Goal: Book appointment/travel/reservation

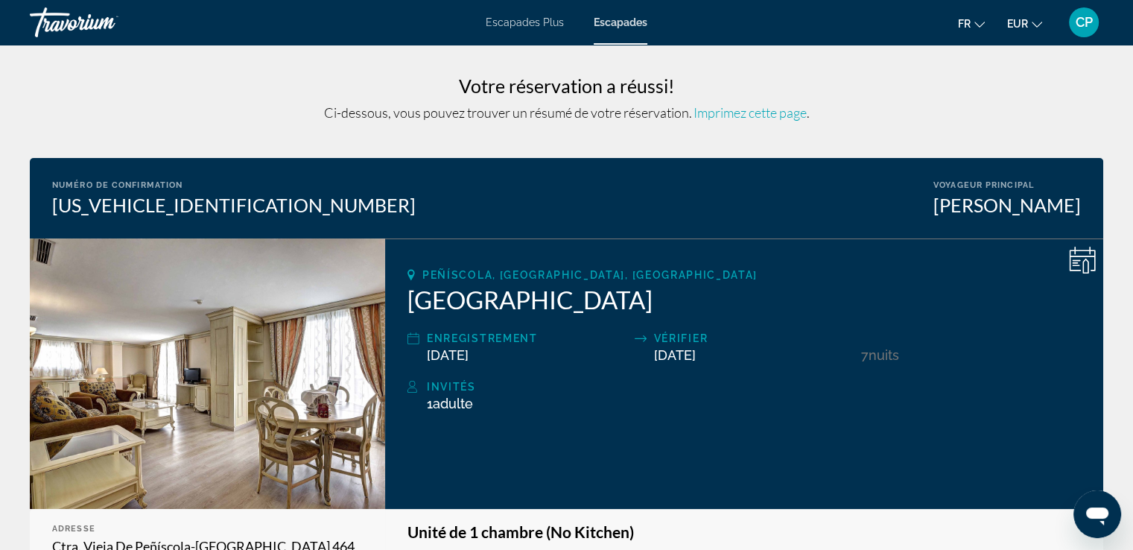
click at [407, 297] on h2 "Peñíscola Plaza" at bounding box center [743, 300] width 673 height 30
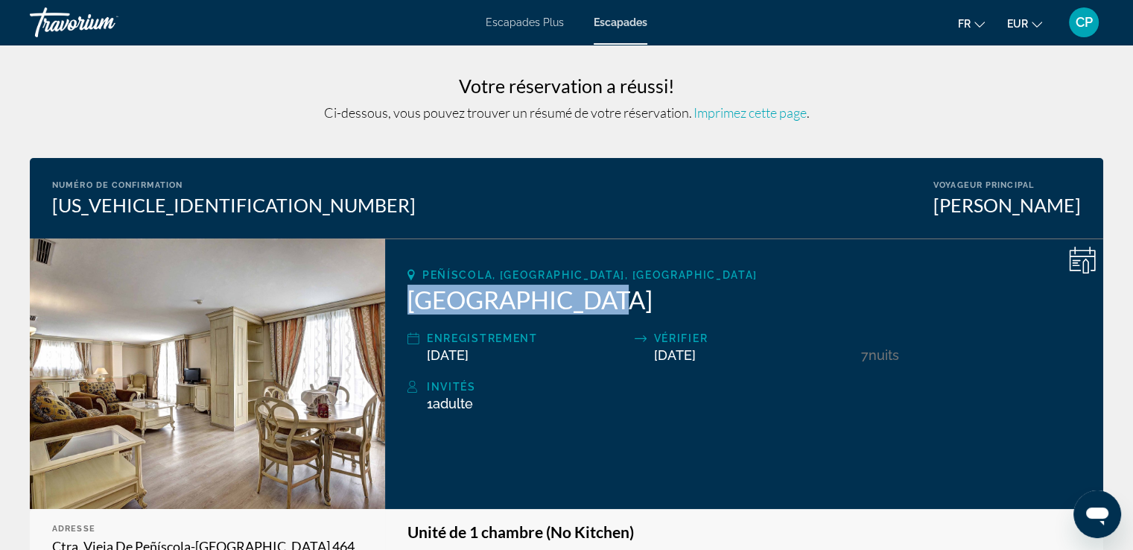
drag, startPoint x: 408, startPoint y: 296, endPoint x: 576, endPoint y: 302, distance: 168.4
click at [576, 302] on h2 "[GEOGRAPHIC_DATA]" at bounding box center [743, 300] width 673 height 30
copy h2 "[GEOGRAPHIC_DATA]"
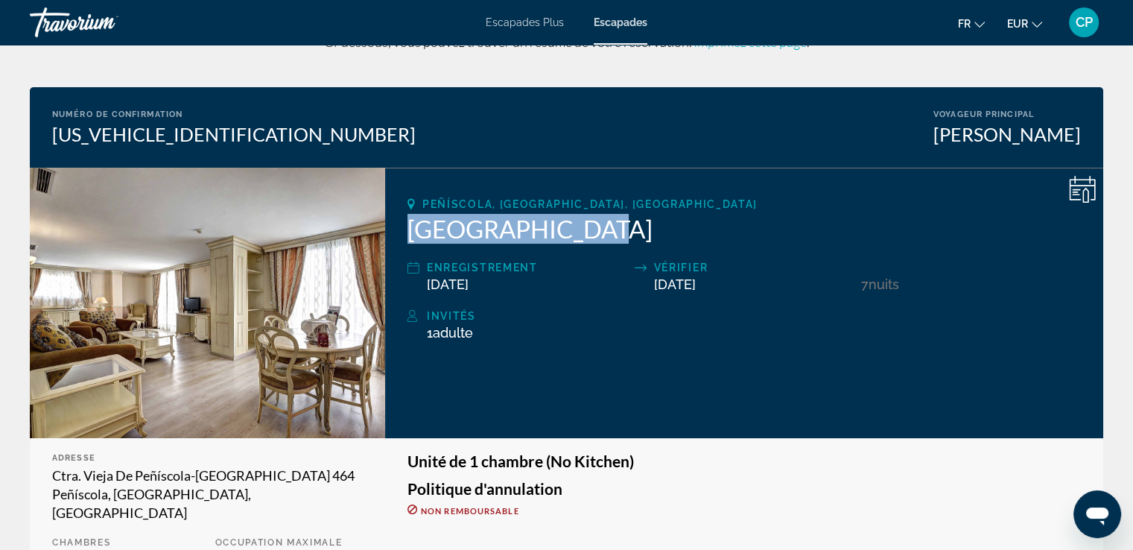
scroll to position [99, 0]
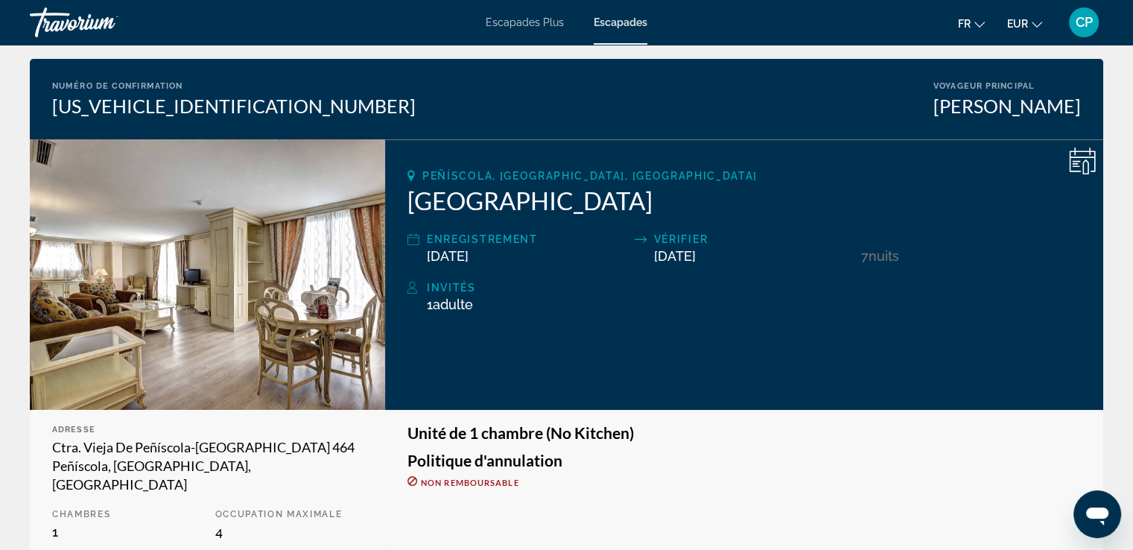
click at [529, 261] on div "10/25/2025" at bounding box center [527, 256] width 200 height 16
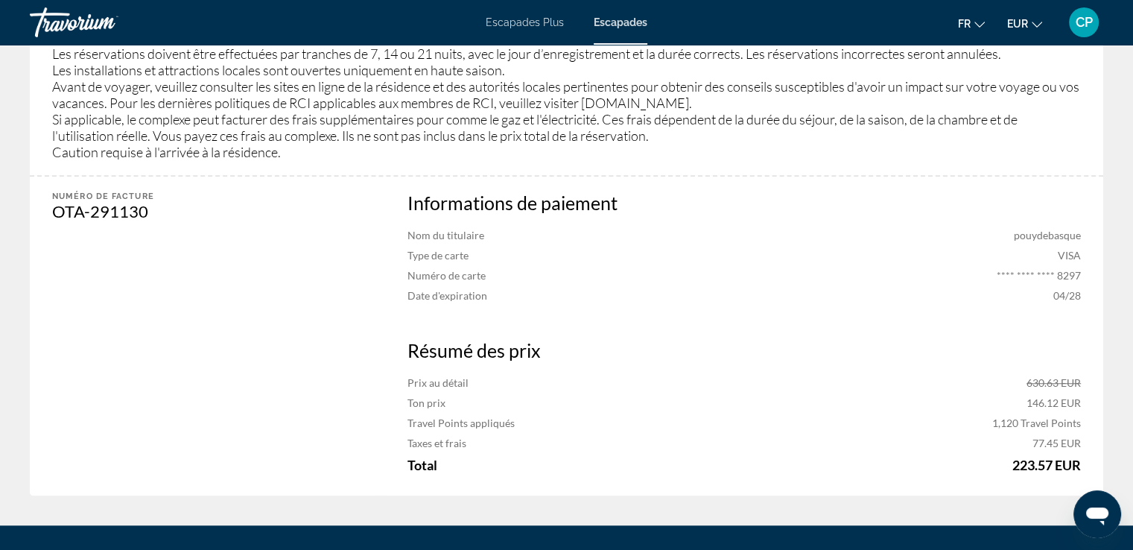
scroll to position [1066, 0]
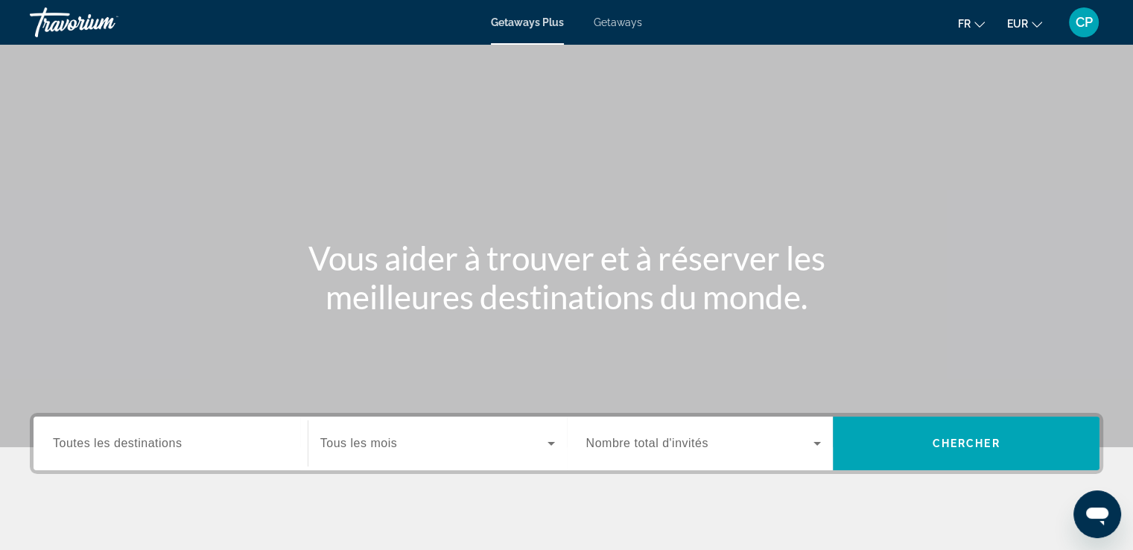
scroll to position [99, 0]
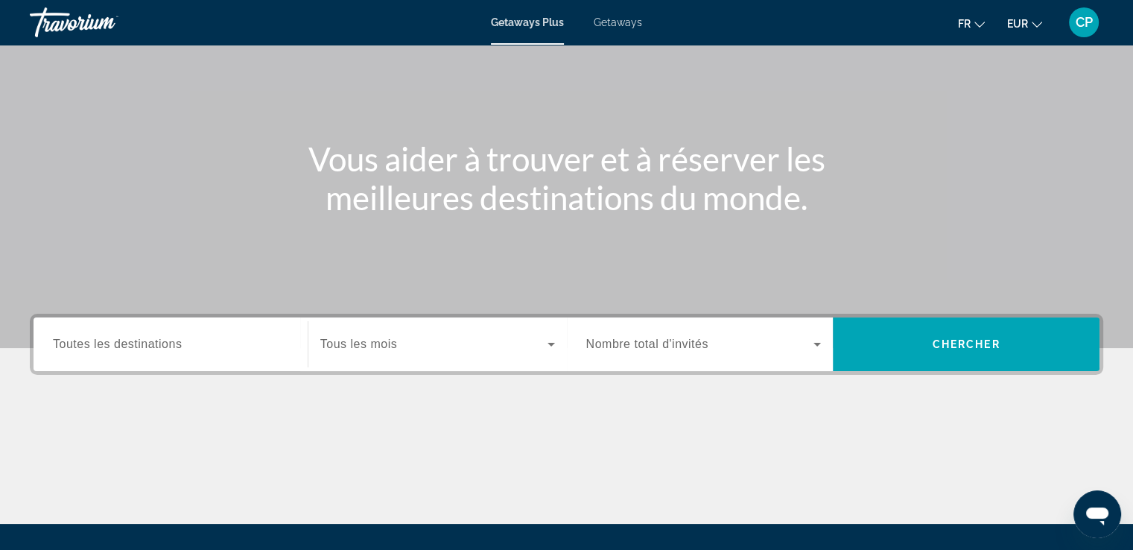
click at [622, 22] on span "Getaways" at bounding box center [618, 22] width 48 height 12
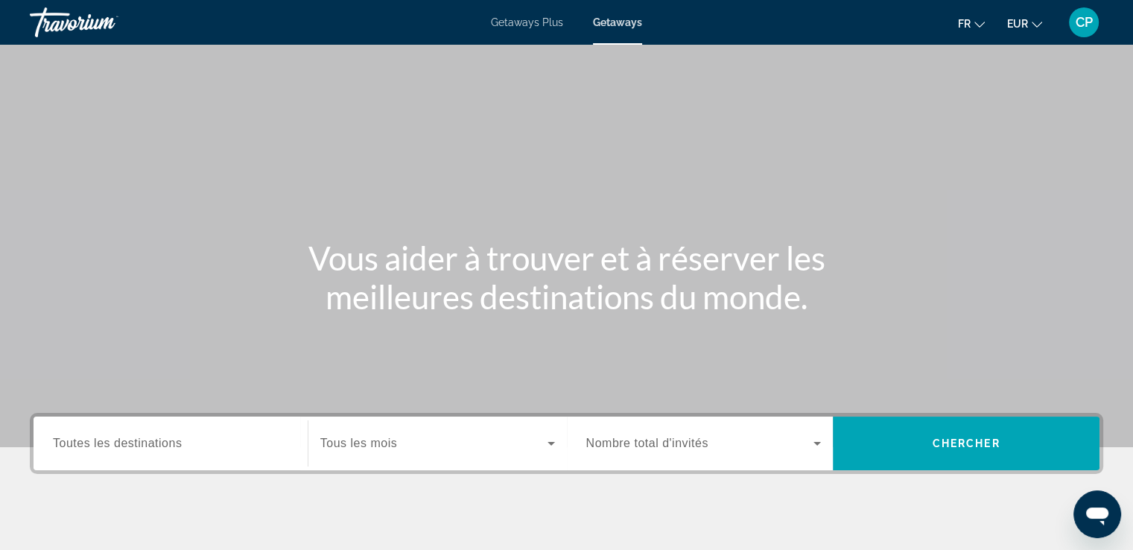
click at [147, 442] on span "Toutes les destinations" at bounding box center [117, 442] width 129 height 13
click at [147, 442] on input "Destination Toutes les destinations" at bounding box center [170, 444] width 235 height 18
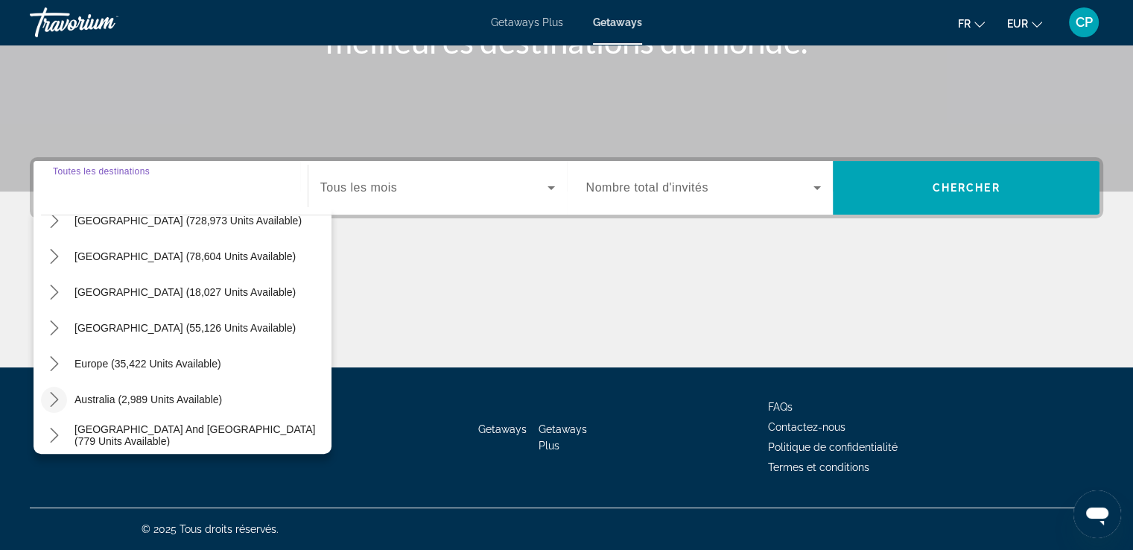
scroll to position [99, 0]
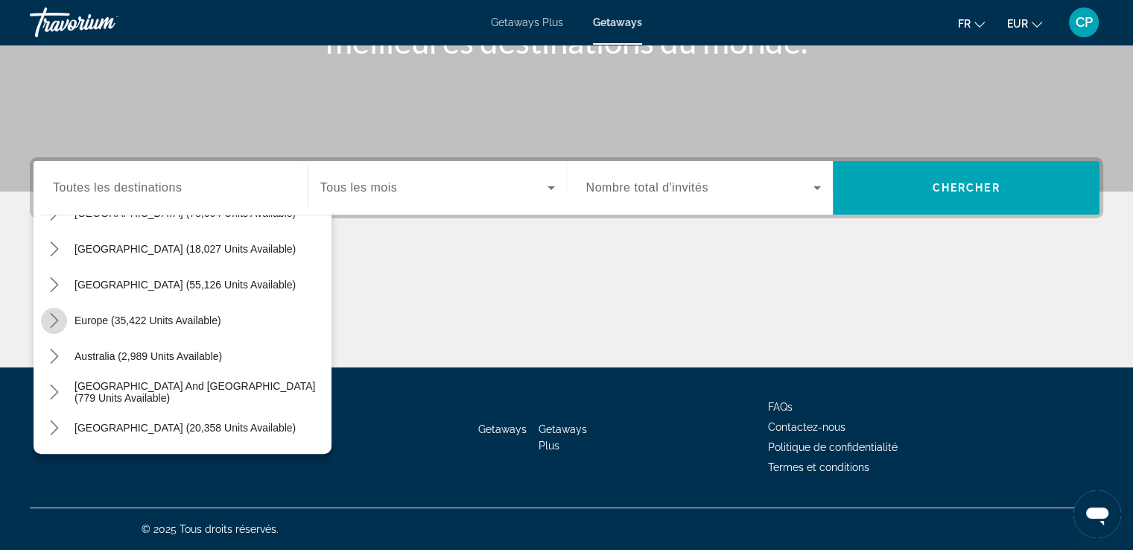
click at [54, 318] on icon "Toggle Europe (35,422 units available) submenu" at bounding box center [54, 320] width 15 height 15
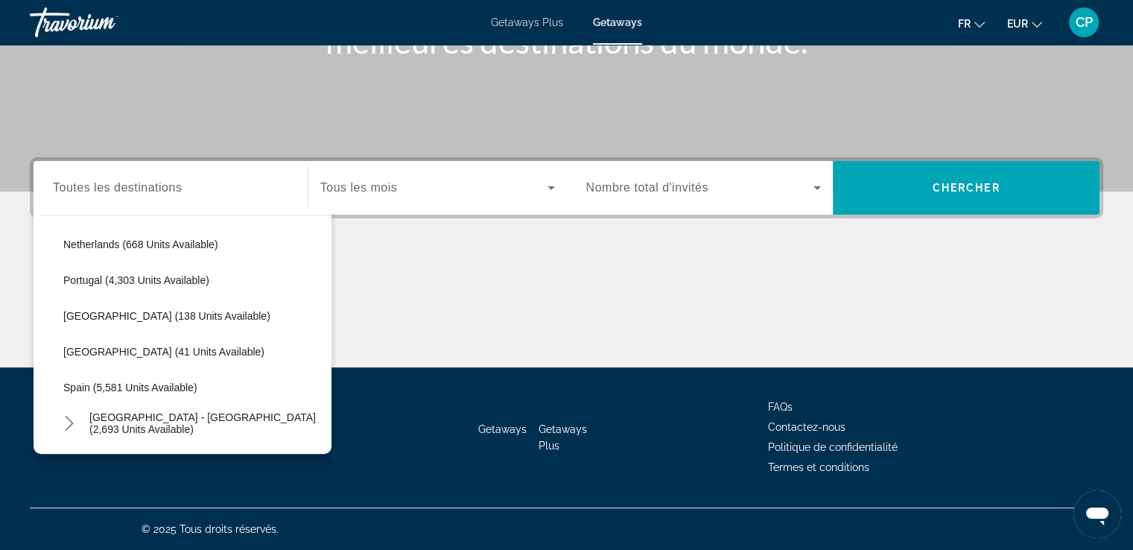
scroll to position [682, 0]
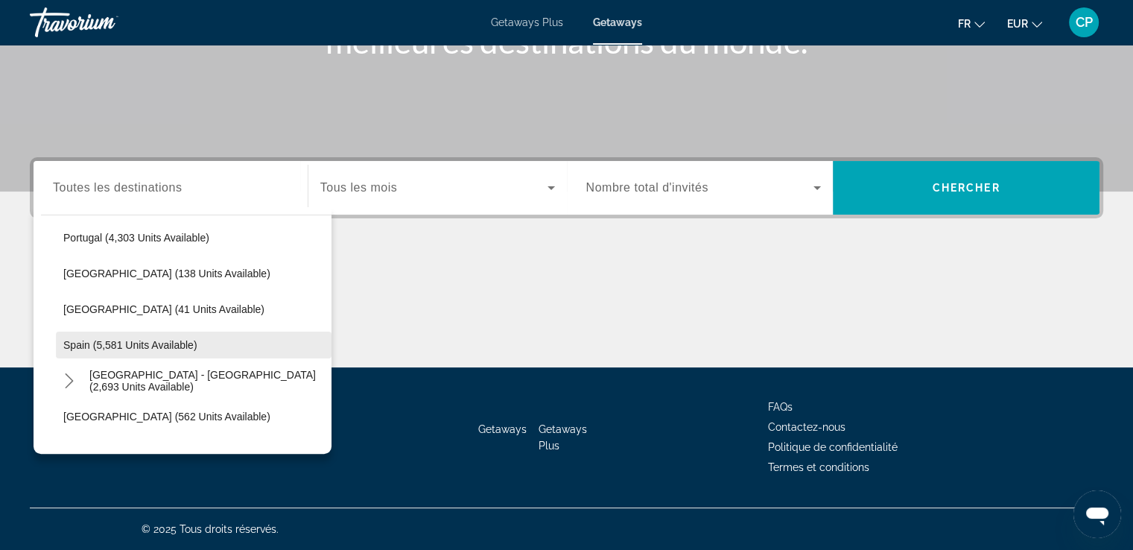
click at [162, 343] on span "Spain (5,581 units available)" at bounding box center [130, 345] width 134 height 12
type input "**********"
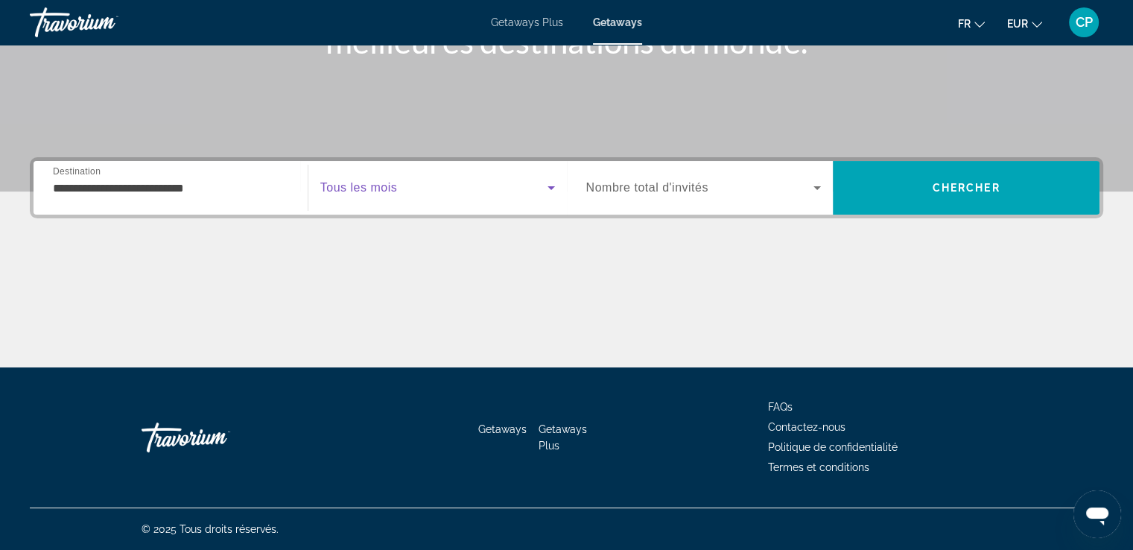
click at [445, 190] on span "Search widget" at bounding box center [433, 188] width 227 height 18
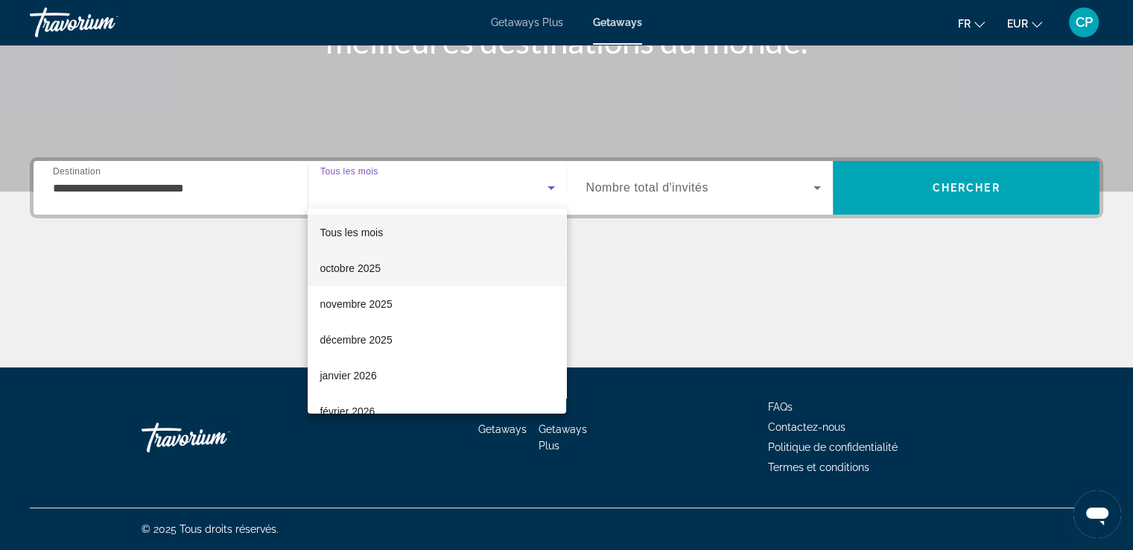
click at [355, 262] on span "octobre 2025" at bounding box center [350, 268] width 61 height 18
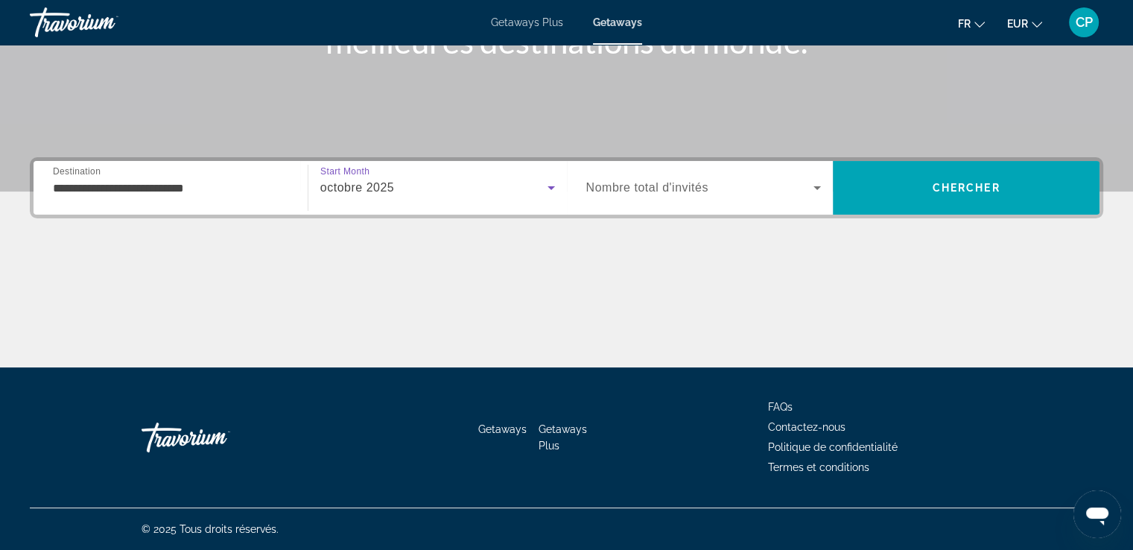
click at [638, 189] on span "Nombre total d'invités" at bounding box center [647, 187] width 122 height 13
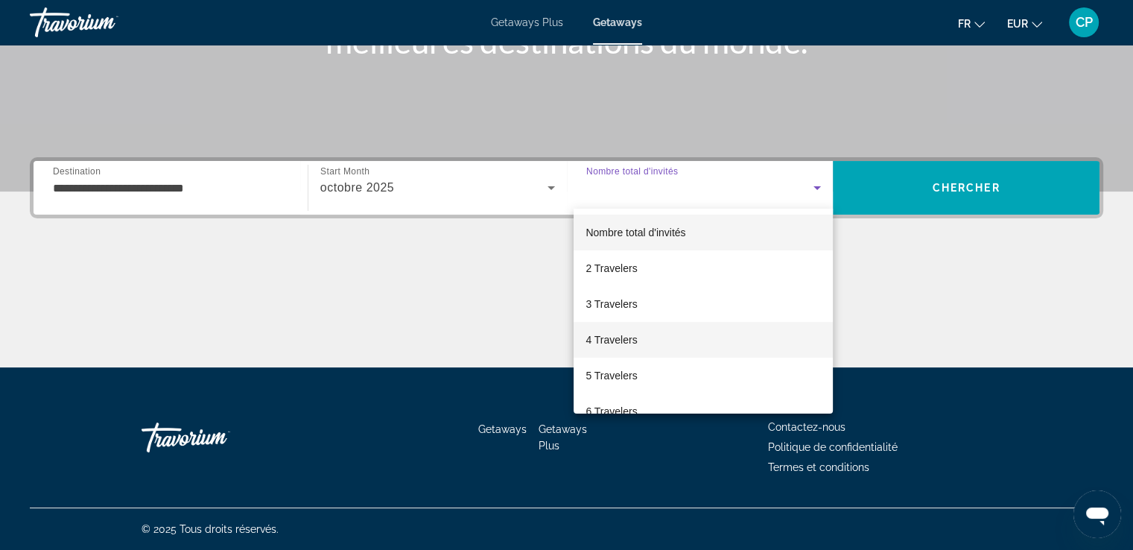
click at [612, 340] on span "4 Travelers" at bounding box center [610, 340] width 51 height 18
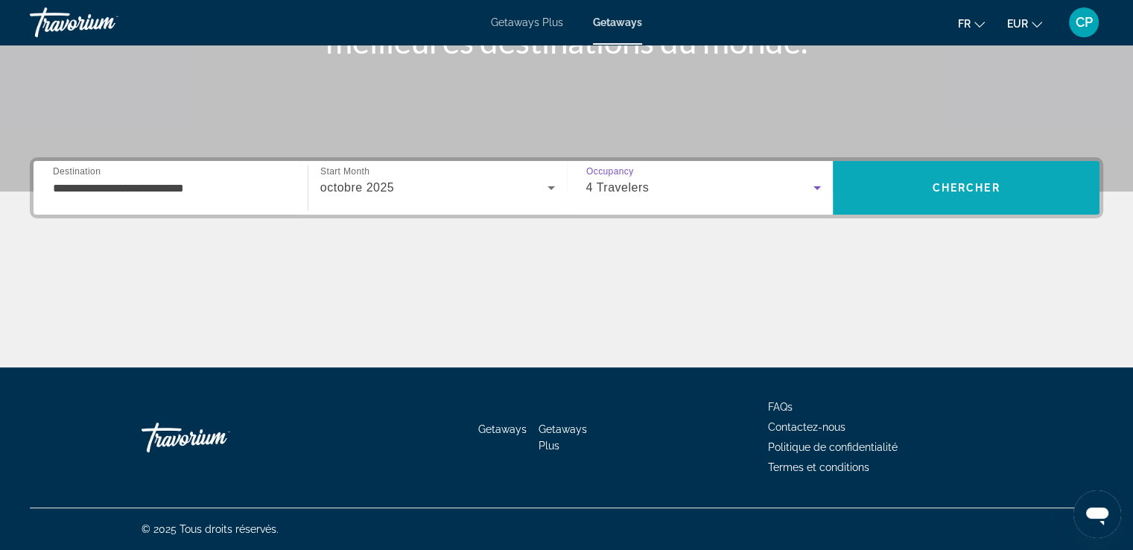
click at [979, 186] on span "Chercher" at bounding box center [966, 188] width 68 height 12
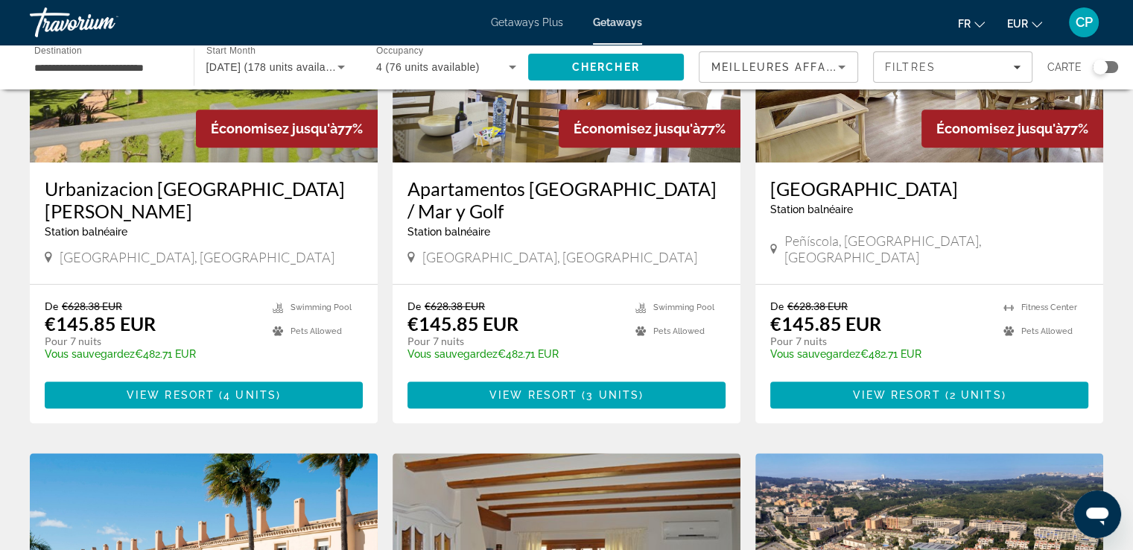
scroll to position [695, 0]
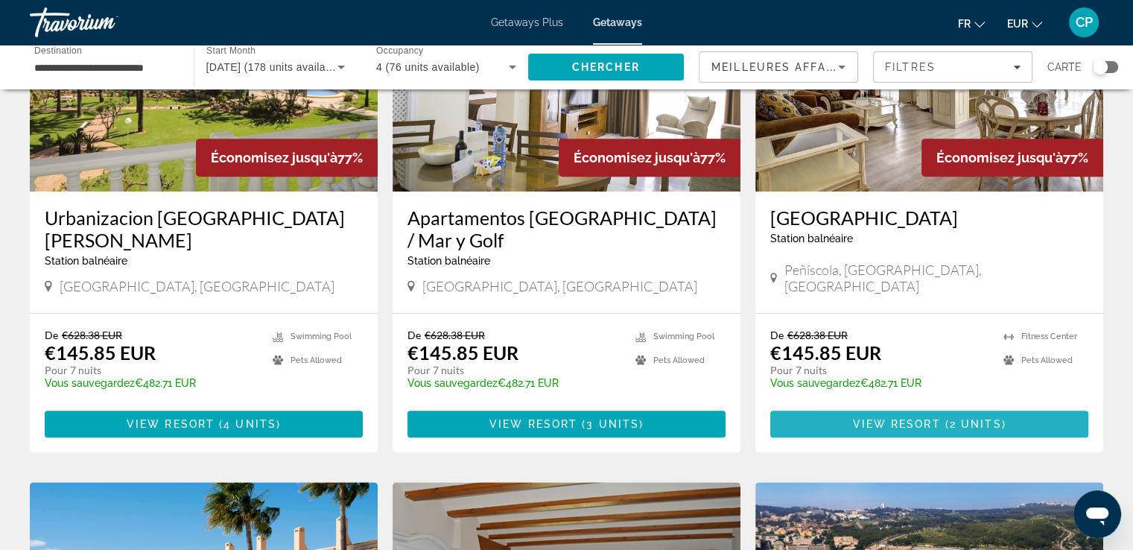
click at [855, 422] on span "View Resort" at bounding box center [896, 424] width 88 height 12
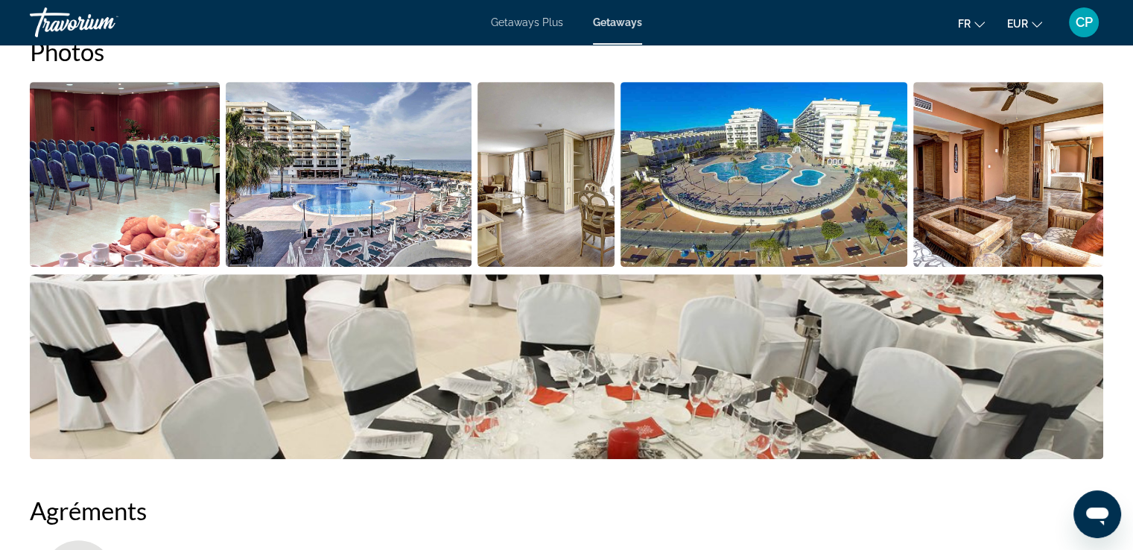
scroll to position [699, 0]
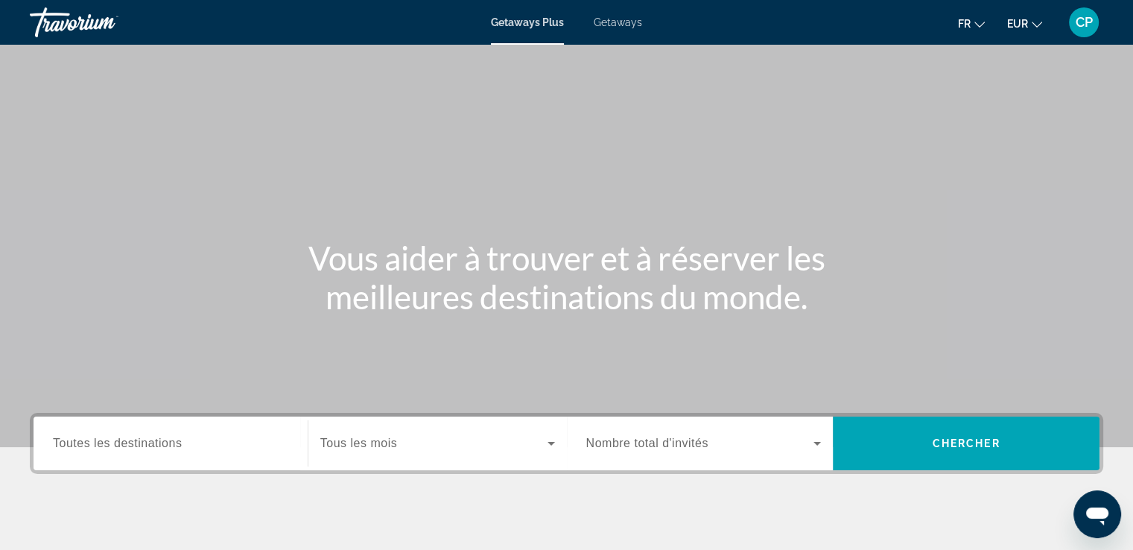
click at [609, 18] on span "Getaways" at bounding box center [618, 22] width 48 height 12
click at [1083, 20] on span "CP" at bounding box center [1083, 22] width 17 height 15
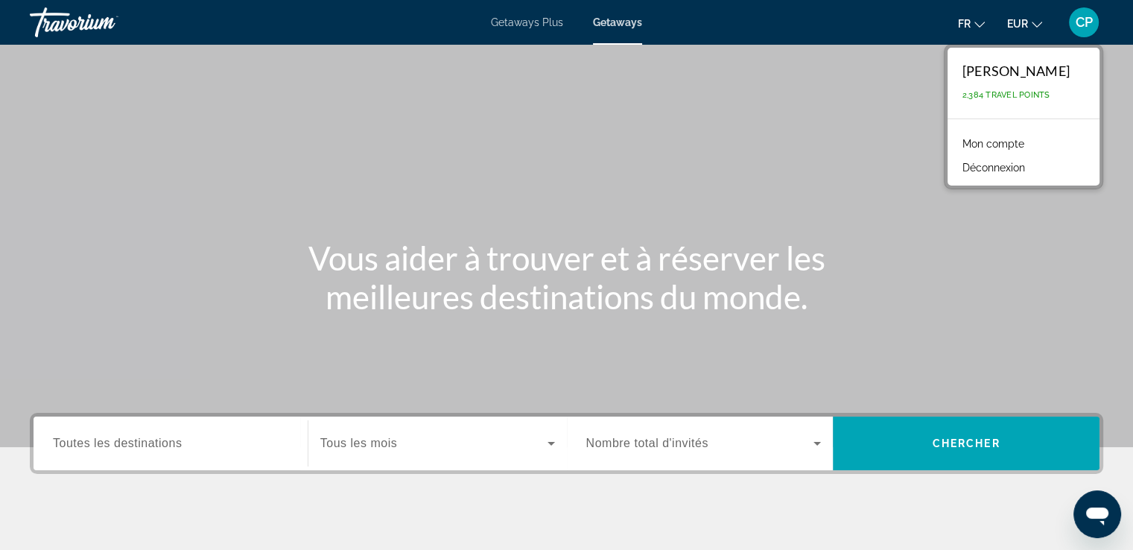
click at [1083, 20] on span "CP" at bounding box center [1083, 22] width 17 height 15
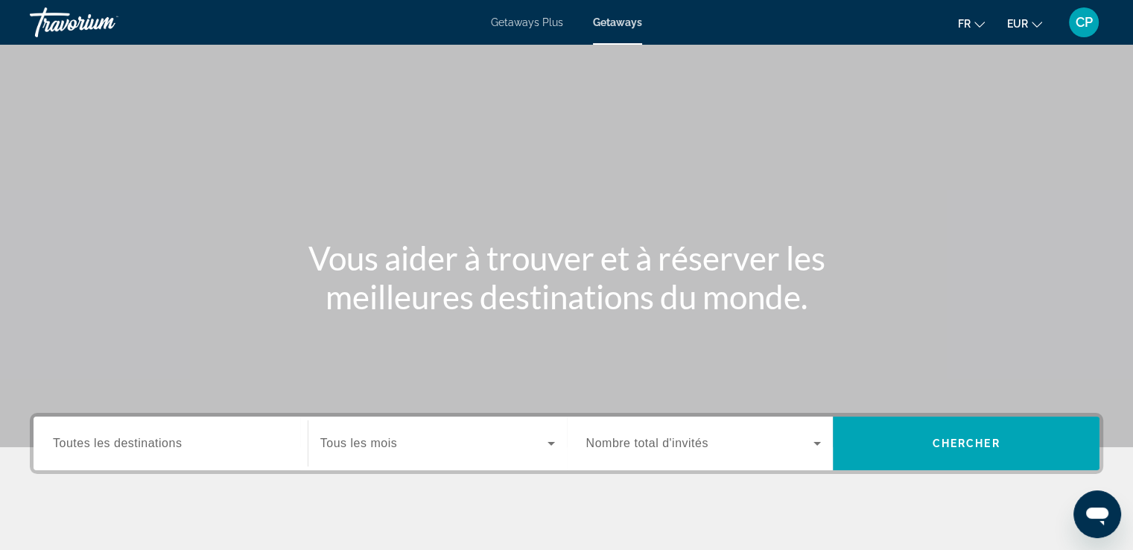
click at [1083, 20] on span "CP" at bounding box center [1083, 22] width 17 height 15
